Goal: Find specific page/section: Find specific page/section

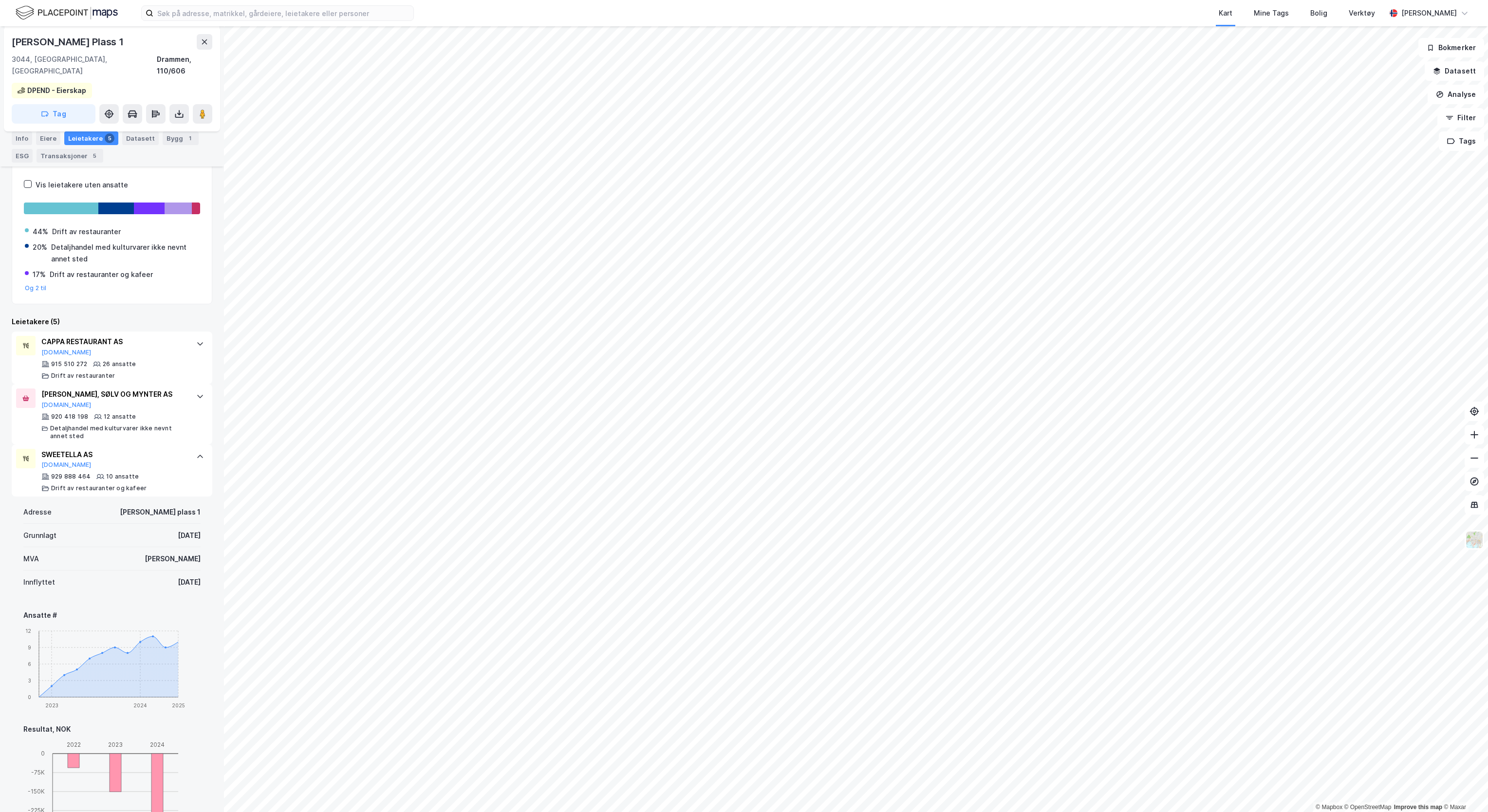
scroll to position [218, 0]
click at [30, 10] on img at bounding box center [66, 13] width 102 height 17
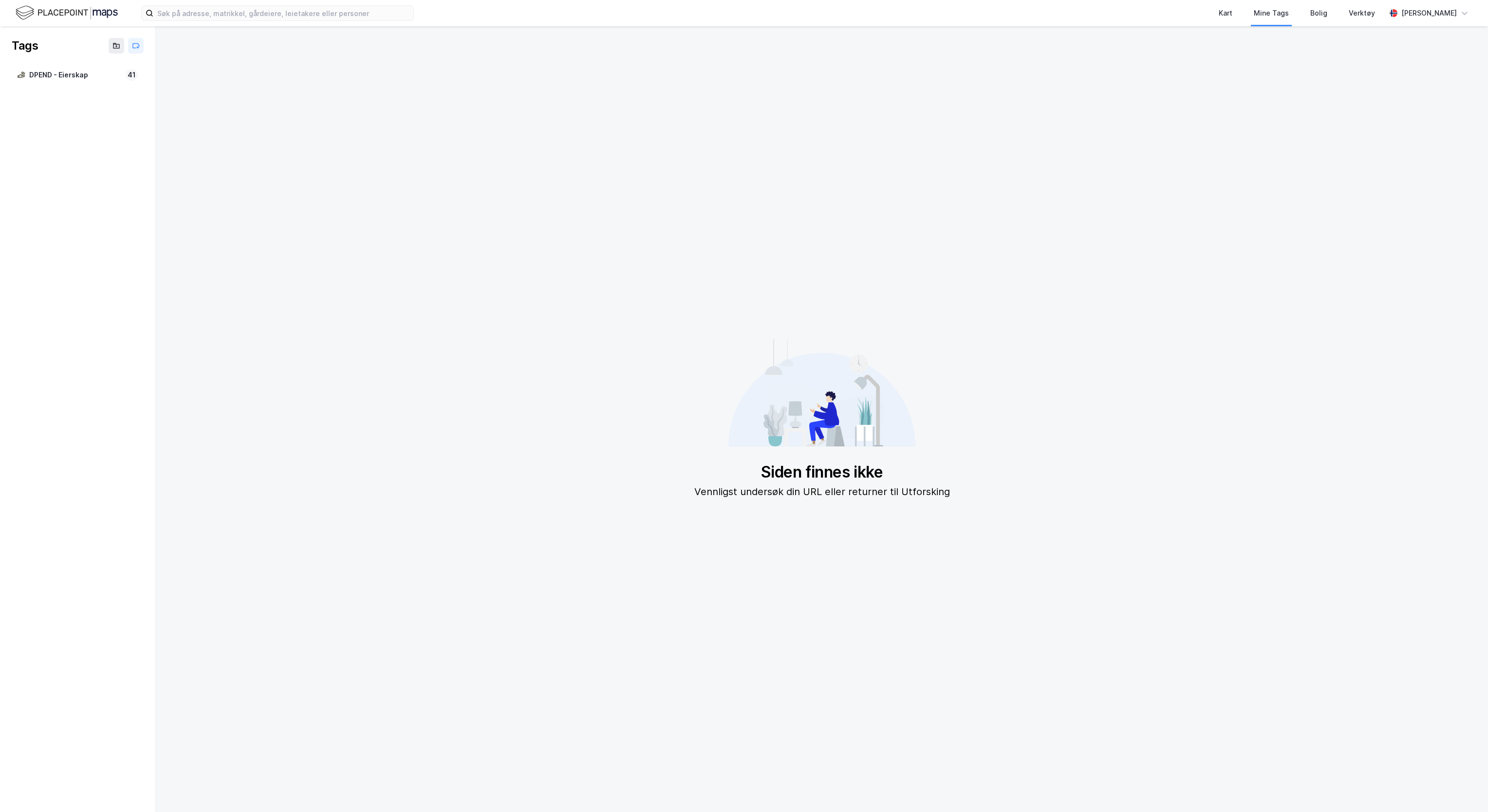
click at [135, 23] on div "Kart Mine Tags [PERSON_NAME] Verktøy [PERSON_NAME]" at bounding box center [744, 13] width 1488 height 27
click at [51, 10] on img at bounding box center [66, 13] width 102 height 17
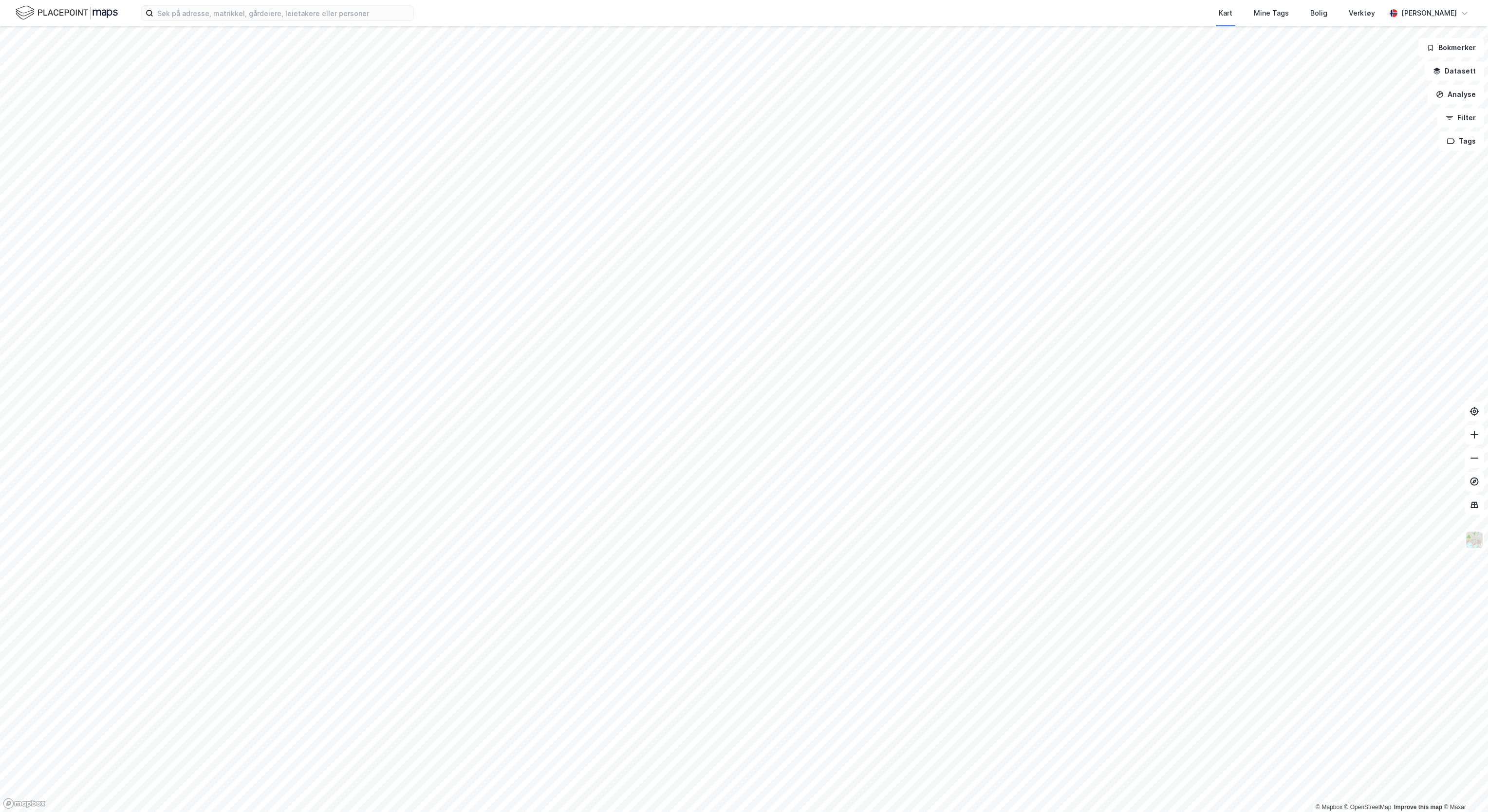
click at [74, 17] on img at bounding box center [66, 13] width 102 height 17
click at [72, 19] on img at bounding box center [66, 13] width 102 height 17
